Goal: Connect with others: Connect with other users

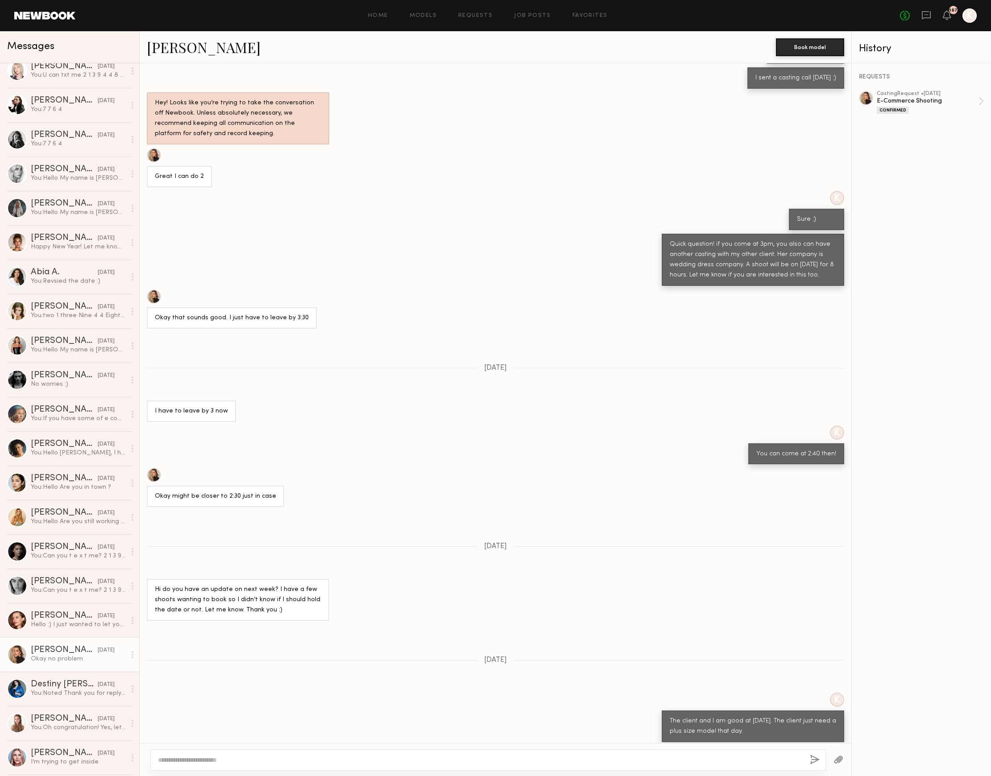
scroll to position [552, 0]
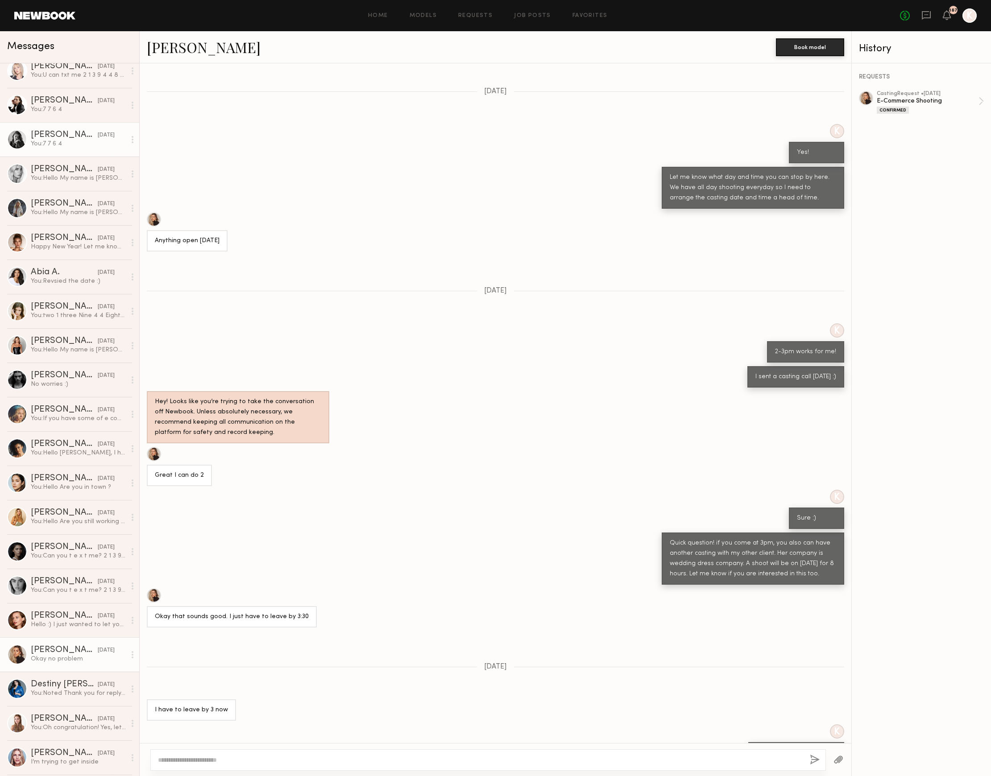
click at [70, 140] on div "You: 7 7 6 4" at bounding box center [78, 144] width 95 height 8
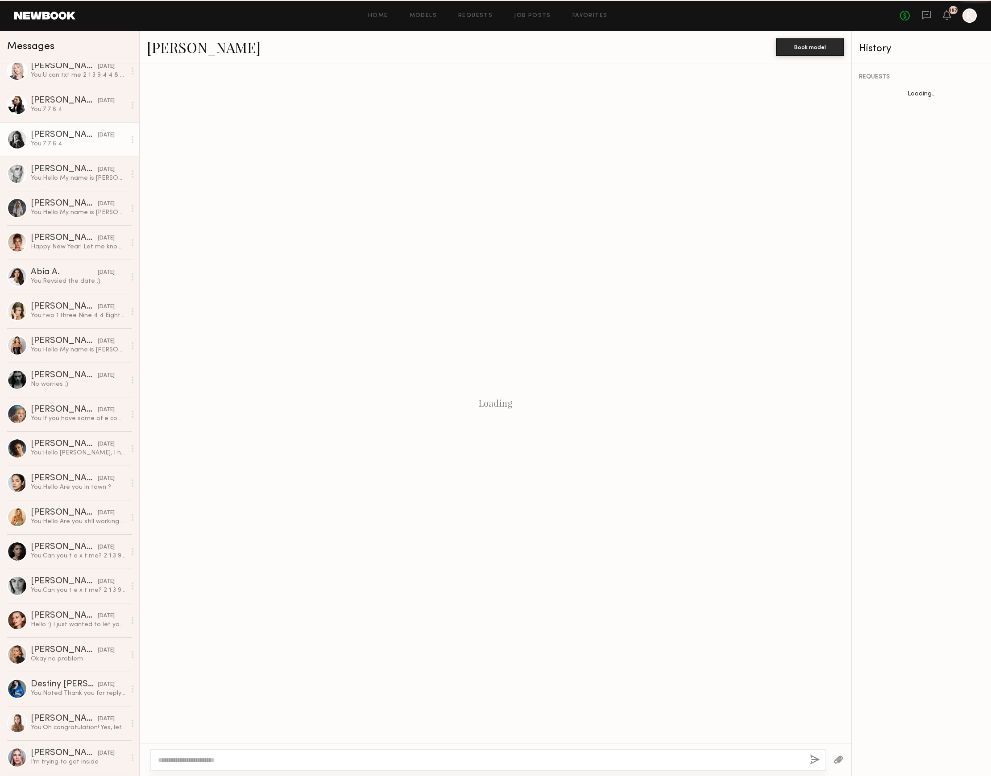
scroll to position [2, 0]
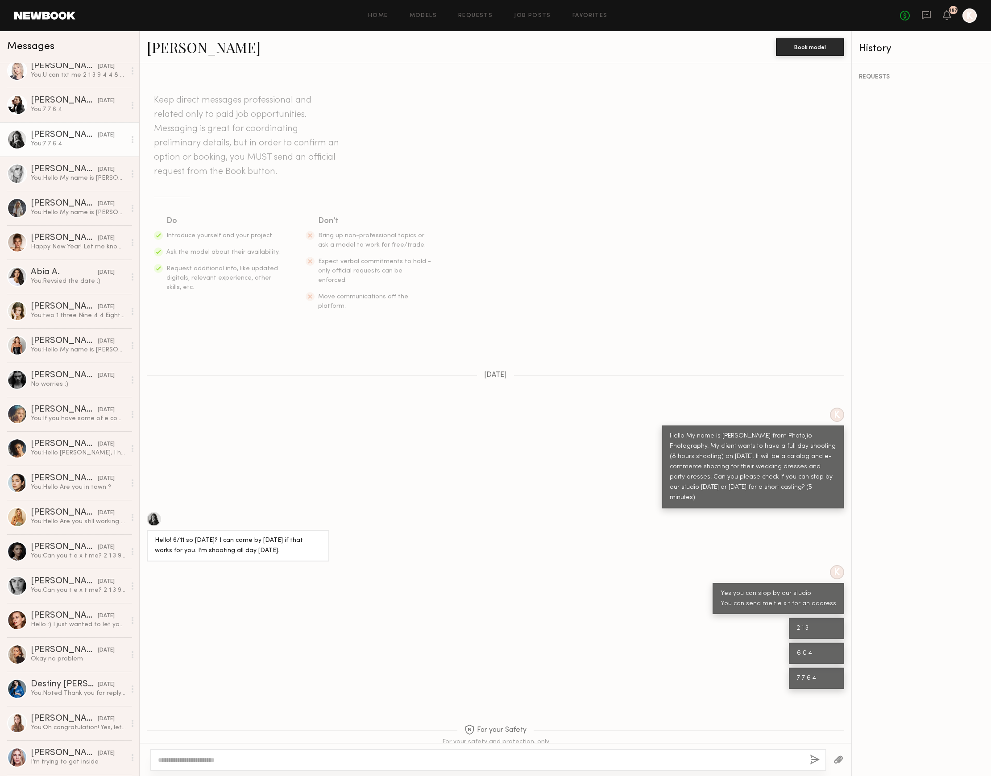
click at [155, 512] on div at bounding box center [154, 519] width 14 height 14
click at [67, 112] on div "You: 7 7 6 4" at bounding box center [78, 109] width 95 height 8
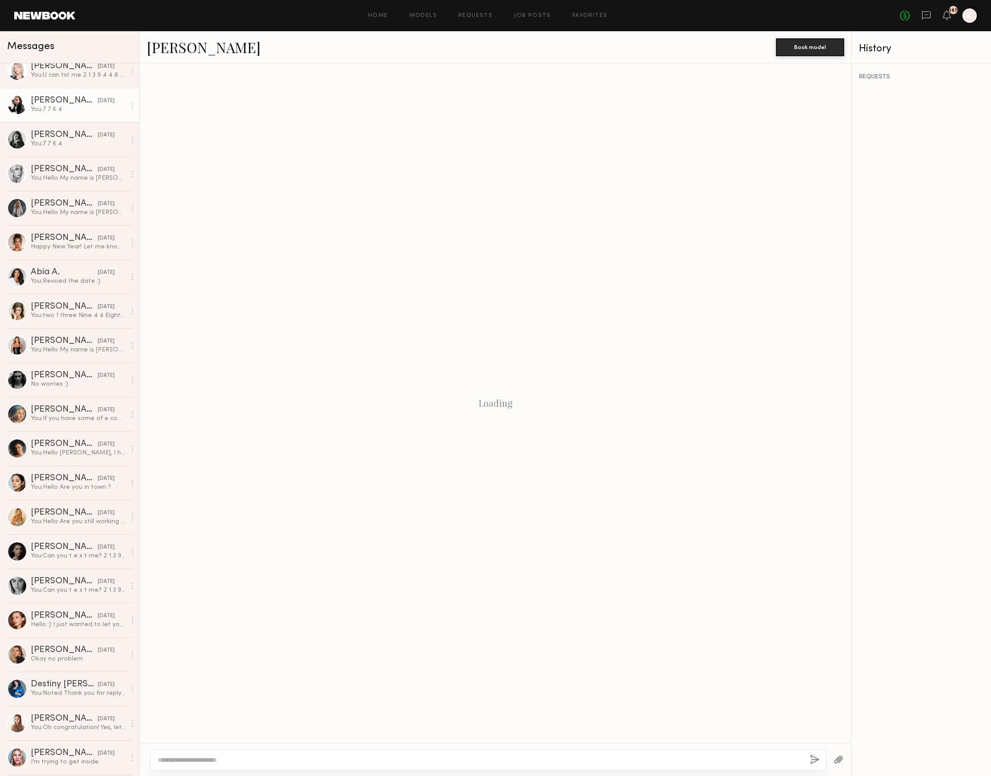
click at [67, 112] on div "You: 7 7 6 4" at bounding box center [78, 109] width 95 height 8
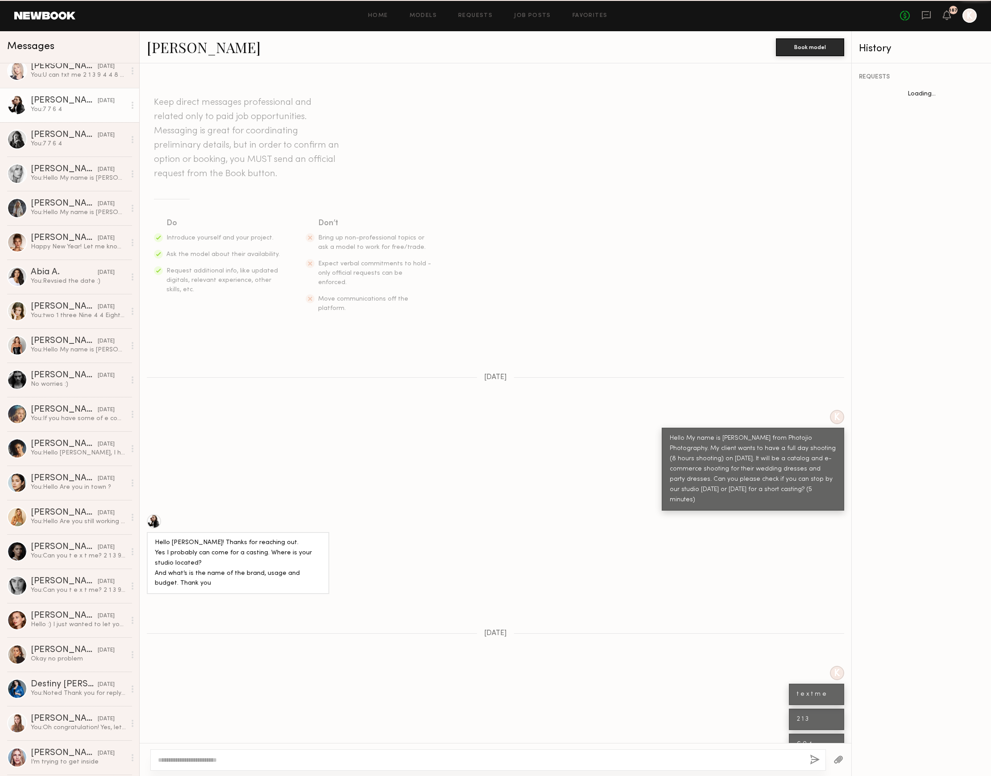
scroll to position [90, 0]
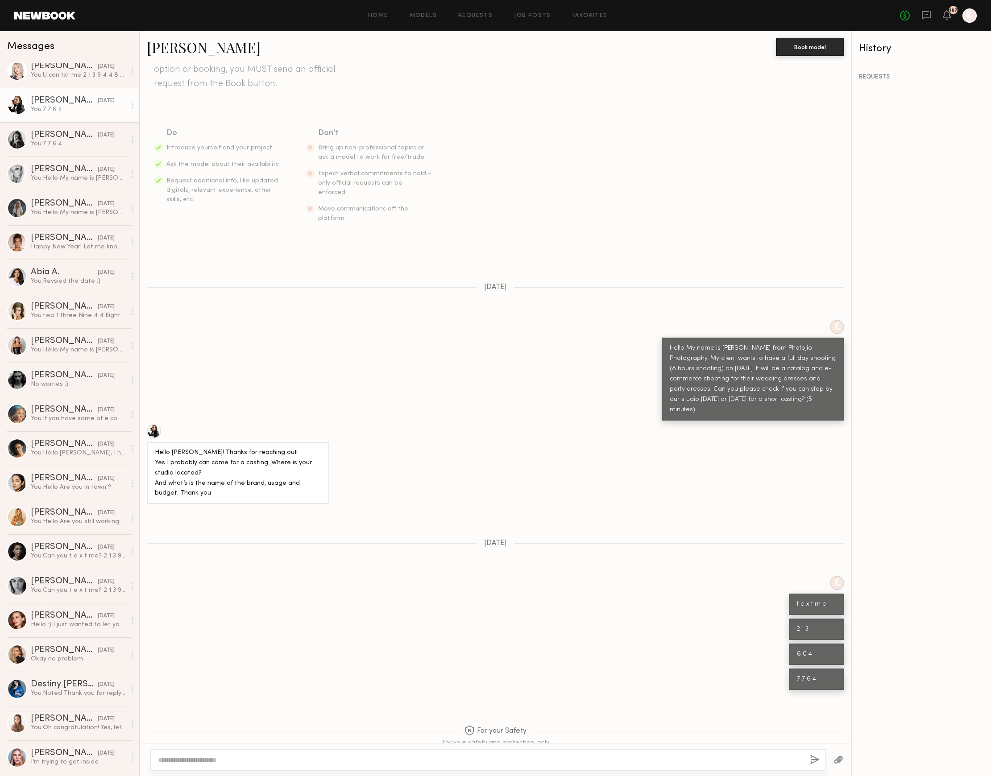
click at [151, 424] on div at bounding box center [154, 431] width 14 height 14
click at [79, 79] on link "[PERSON_NAME] [DATE] You: U can txt me 2 1 3 9 4 4 8 2 7 5" at bounding box center [69, 71] width 139 height 34
